Goal: Task Accomplishment & Management: Complete application form

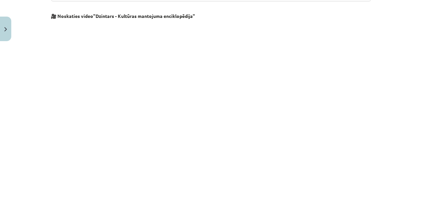
scroll to position [943, 0]
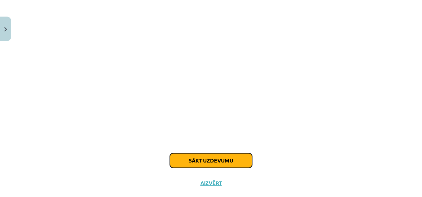
click at [192, 153] on button "Sākt uzdevumu" at bounding box center [211, 160] width 82 height 15
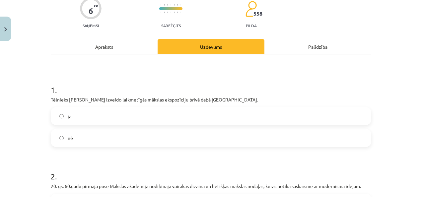
scroll to position [59, 0]
click at [70, 115] on label "jā" at bounding box center [210, 116] width 319 height 17
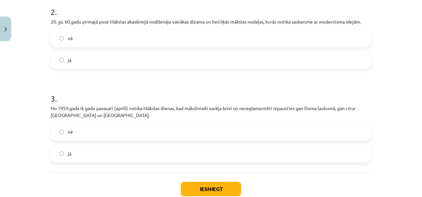
scroll to position [223, 0]
click at [76, 64] on label "jā" at bounding box center [210, 59] width 319 height 17
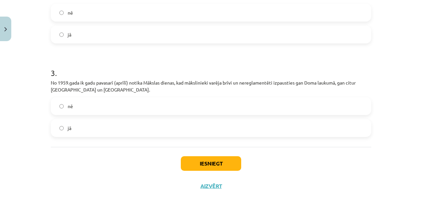
scroll to position [249, 0]
click at [78, 110] on label "nē" at bounding box center [210, 105] width 319 height 17
click at [218, 157] on button "Iesniegt" at bounding box center [211, 163] width 60 height 15
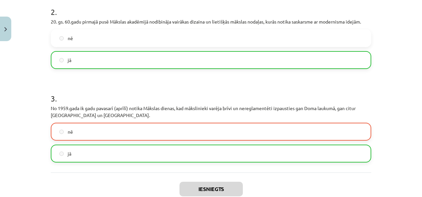
scroll to position [286, 0]
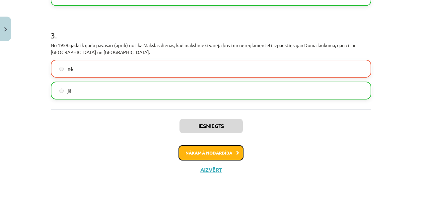
click at [208, 158] on button "Nākamā nodarbība" at bounding box center [211, 152] width 65 height 15
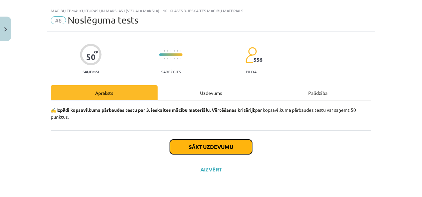
click at [210, 149] on button "Sākt uzdevumu" at bounding box center [211, 147] width 82 height 15
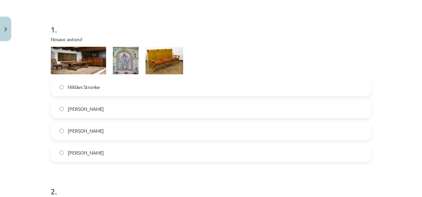
scroll to position [119, 0]
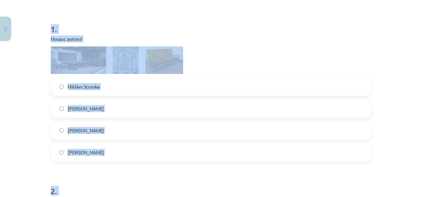
click at [153, 25] on h1 "1 ." at bounding box center [211, 23] width 321 height 21
copy div "0 Dāvanas 753 mP 991 xp Dēlija Lavrova Sākums Aktuāli Kā mācīties eSKOLĀ Kontak…"
click at [27, 155] on div "Mācību tēma: Kultūras un mākslas i (vizuālā māksla) - 10. klases 3. ieskaites m…" at bounding box center [211, 98] width 422 height 197
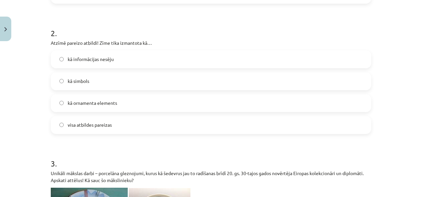
scroll to position [301, 0]
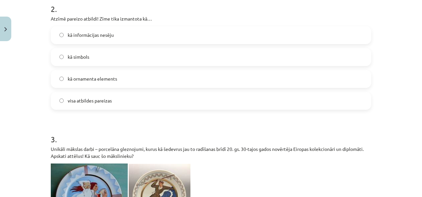
click at [79, 102] on span "visa atbildes pareizas" at bounding box center [90, 100] width 44 height 7
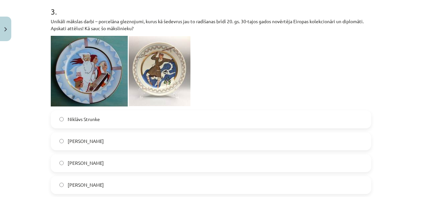
scroll to position [429, 0]
click at [82, 181] on span "Romāns Suta" at bounding box center [86, 184] width 36 height 7
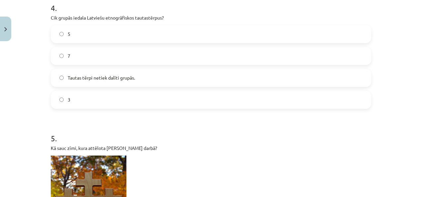
scroll to position [645, 0]
click at [141, 31] on label "5" at bounding box center [210, 34] width 319 height 17
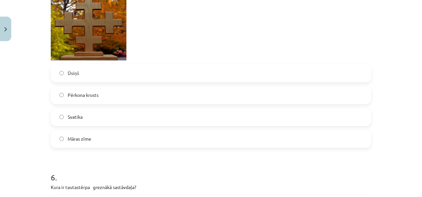
scroll to position [824, 0]
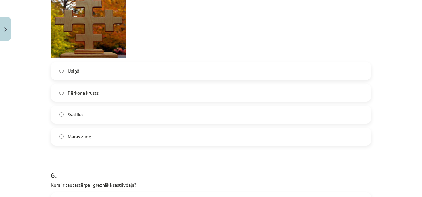
click at [121, 89] on label "Pērkona krusts" at bounding box center [210, 93] width 319 height 17
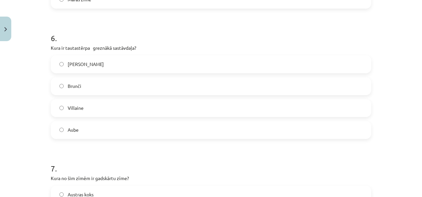
scroll to position [962, 0]
click at [76, 105] on span "Villaine" at bounding box center [76, 107] width 16 height 7
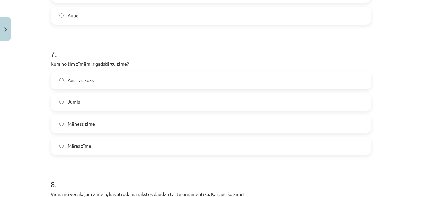
click at [76, 105] on span "Jumis" at bounding box center [74, 102] width 12 height 7
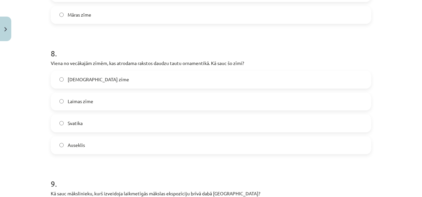
scroll to position [1217, 0]
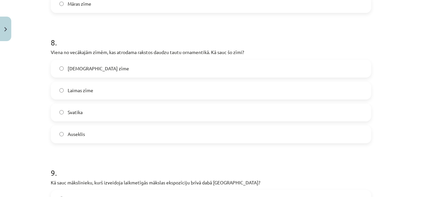
click at [99, 64] on label "Dieva zīme" at bounding box center [210, 68] width 319 height 17
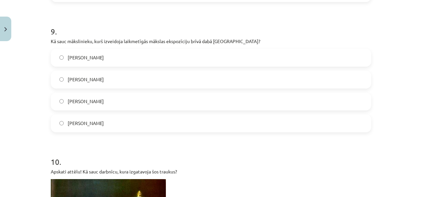
scroll to position [1359, 0]
click at [137, 57] on label "Ojārs Feldbergs" at bounding box center [210, 57] width 319 height 17
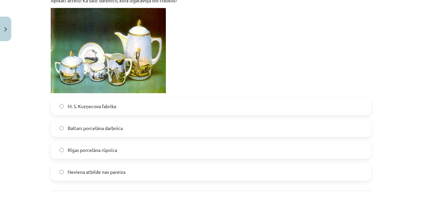
scroll to position [1552, 0]
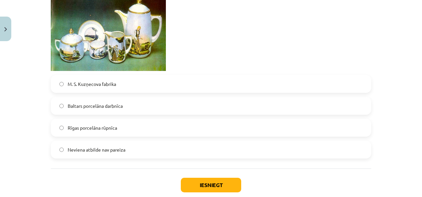
click at [113, 105] on span "Baltars porcelāna darbnīca" at bounding box center [95, 106] width 55 height 7
click at [189, 185] on button "Iesniegt" at bounding box center [211, 185] width 60 height 15
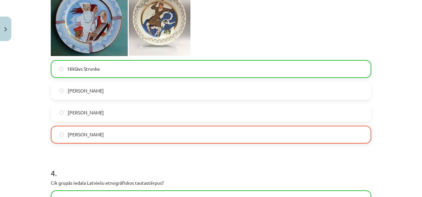
scroll to position [479, 0]
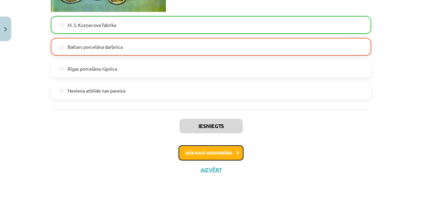
click at [213, 149] on button "Nākamā nodarbība" at bounding box center [211, 152] width 65 height 15
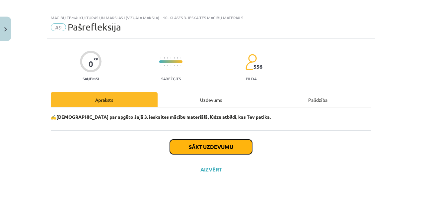
click at [186, 148] on button "Sākt uzdevumu" at bounding box center [211, 147] width 82 height 15
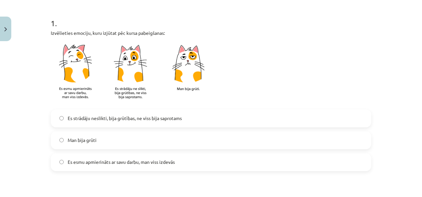
scroll to position [124, 0]
click at [118, 121] on span "Es strādāju neslikti, bija grūtības, ne viss bija saprotams" at bounding box center [125, 119] width 114 height 7
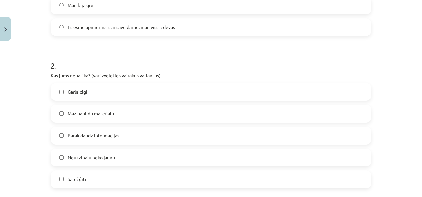
scroll to position [285, 0]
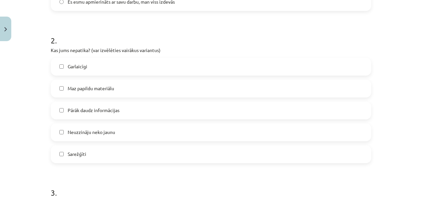
click at [106, 108] on span "Pārāk daudz informācijas" at bounding box center [94, 110] width 52 height 7
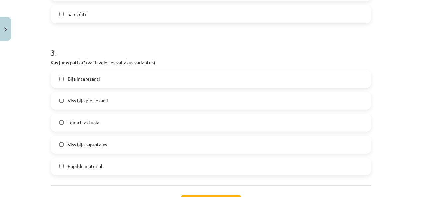
scroll to position [426, 0]
click at [100, 148] on label "Viss bija saprotams" at bounding box center [210, 144] width 319 height 17
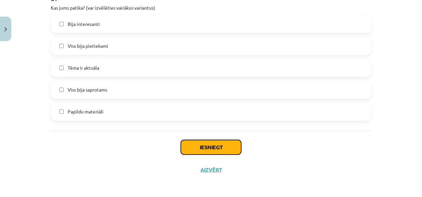
click at [200, 141] on button "Iesniegt" at bounding box center [211, 147] width 60 height 15
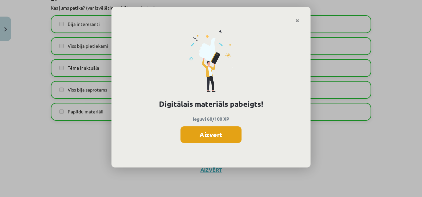
click at [212, 140] on button "Aizvērt" at bounding box center [211, 134] width 61 height 17
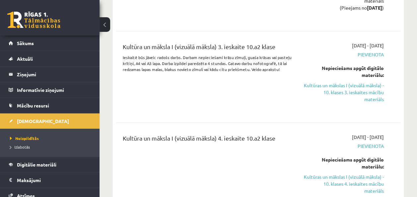
scroll to position [629, 0]
click at [329, 86] on link "Kultūras un mākslas I (vizuālā māksla) - 10. klases 3. ieskaites mācību materiā…" at bounding box center [344, 92] width 80 height 21
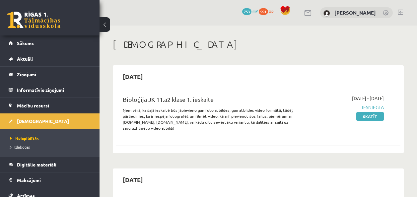
scroll to position [629, 0]
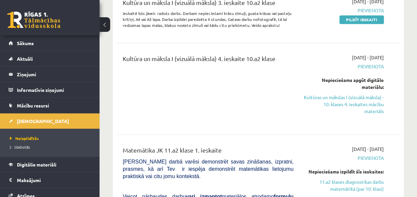
scroll to position [569, 0]
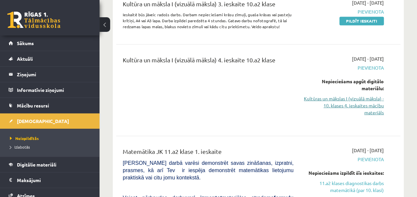
click at [373, 107] on link "Kultūras un mākslas I (vizuālā māksla) - 10. klases 4. ieskaites mācību materiā…" at bounding box center [344, 105] width 80 height 21
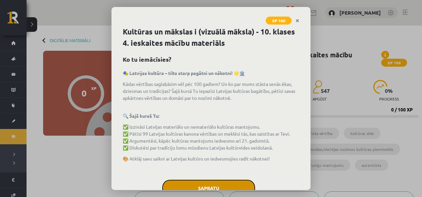
click at [194, 185] on button "Sapratu" at bounding box center [208, 188] width 93 height 17
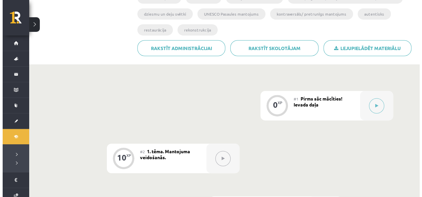
scroll to position [137, 0]
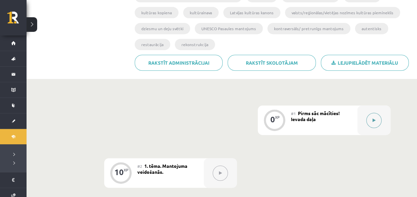
click at [374, 117] on button at bounding box center [373, 120] width 15 height 15
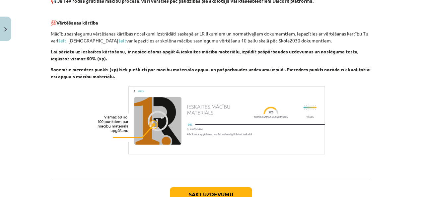
scroll to position [502, 0]
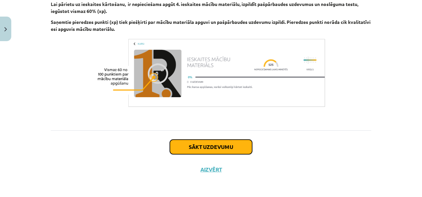
click at [216, 146] on button "Sākt uzdevumu" at bounding box center [211, 147] width 82 height 15
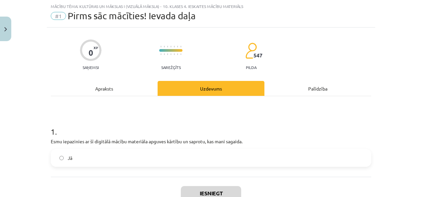
scroll to position [31, 0]
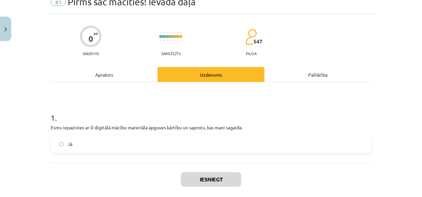
click at [186, 141] on label "Jā" at bounding box center [210, 144] width 319 height 17
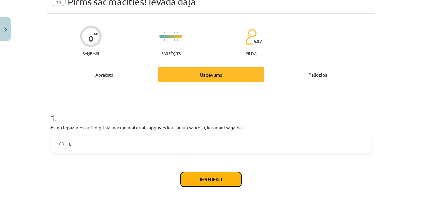
click at [207, 182] on button "Iesniegt" at bounding box center [211, 179] width 60 height 15
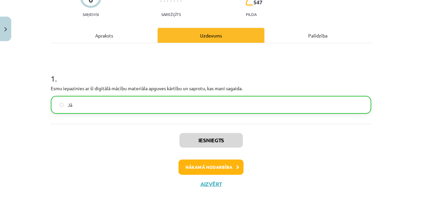
scroll to position [71, 0]
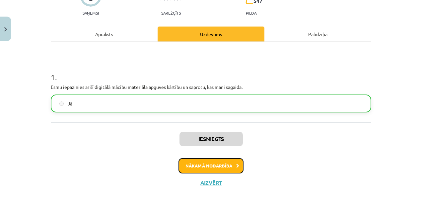
click at [205, 171] on button "Nākamā nodarbība" at bounding box center [211, 165] width 65 height 15
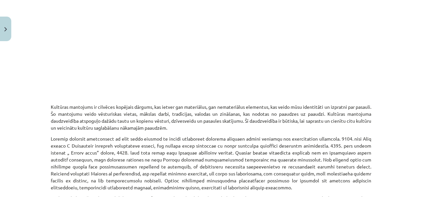
scroll to position [228, 0]
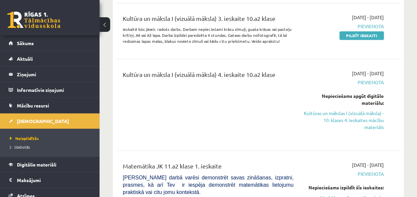
scroll to position [551, 0]
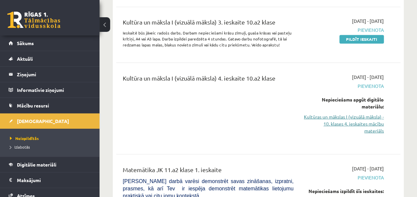
click at [369, 119] on link "Kultūras un mākslas I (vizuālā māksla) - 10. klases 4. ieskaites mācību materiā…" at bounding box center [344, 123] width 80 height 21
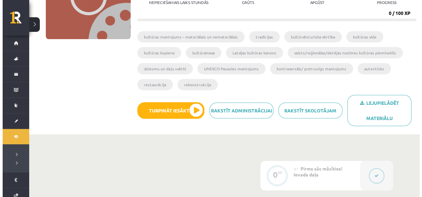
scroll to position [97, 0]
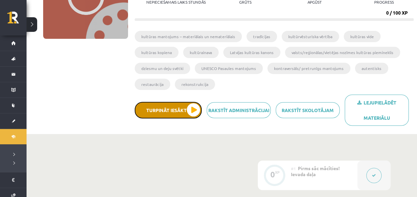
click at [182, 111] on button "Turpināt iesākto" at bounding box center [168, 110] width 67 height 17
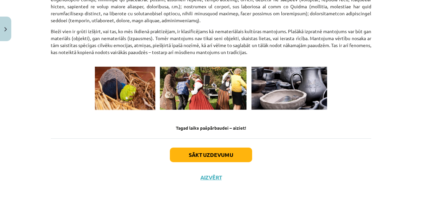
scroll to position [960, 0]
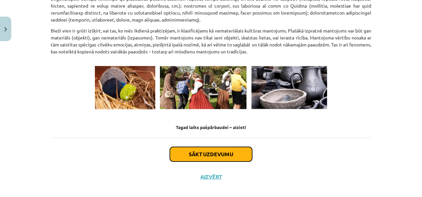
click at [223, 150] on button "Sākt uzdevumu" at bounding box center [211, 154] width 82 height 15
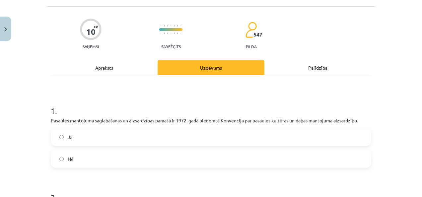
scroll to position [38, 0]
click at [144, 140] on label "Jā" at bounding box center [210, 136] width 319 height 17
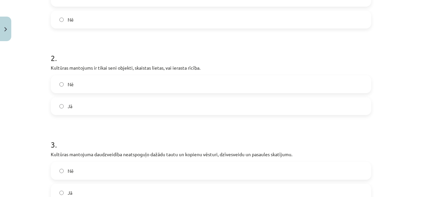
scroll to position [177, 0]
click at [96, 82] on label "Nē" at bounding box center [210, 84] width 319 height 17
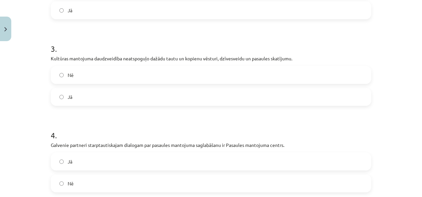
scroll to position [273, 0]
click at [94, 77] on label "Nē" at bounding box center [210, 74] width 319 height 17
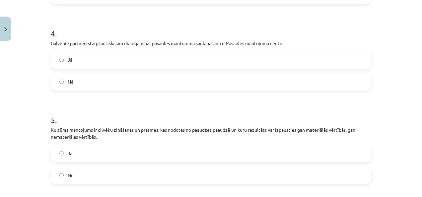
scroll to position [374, 0]
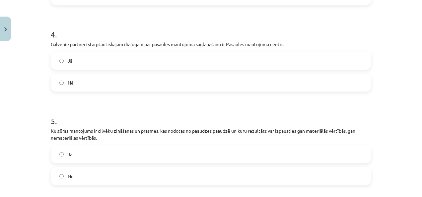
click at [94, 65] on label "Jā" at bounding box center [210, 60] width 319 height 17
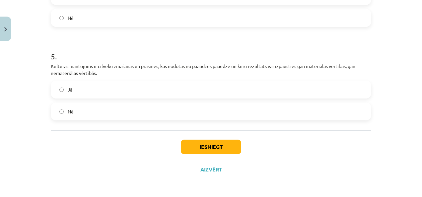
click at [77, 94] on label "Jā" at bounding box center [210, 89] width 319 height 17
click at [208, 147] on button "Iesniegt" at bounding box center [211, 147] width 60 height 15
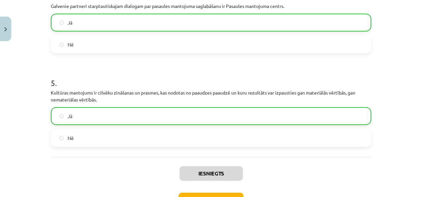
scroll to position [459, 0]
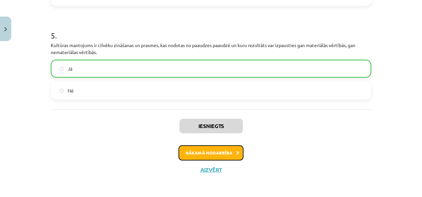
click at [202, 151] on button "Nākamā nodarbība" at bounding box center [211, 152] width 65 height 15
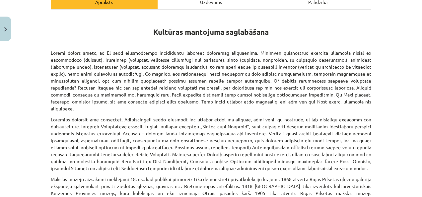
scroll to position [104, 0]
